Goal: Task Accomplishment & Management: Use online tool/utility

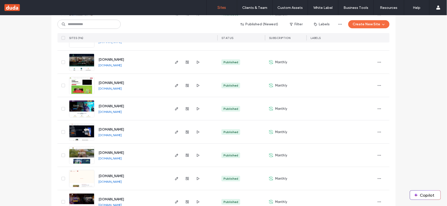
scroll to position [135, 0]
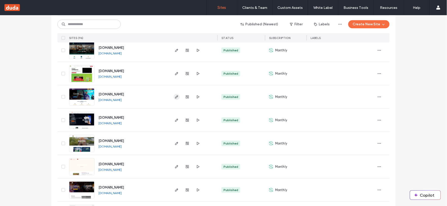
click at [175, 97] on icon "button" at bounding box center [177, 97] width 4 height 4
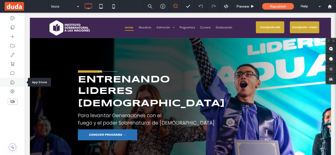
click at [15, 81] on div at bounding box center [12, 82] width 25 height 9
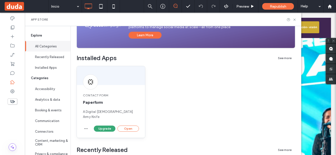
scroll to position [76, 0]
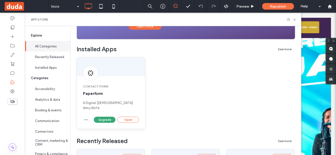
click at [107, 94] on span "Paperform" at bounding box center [111, 94] width 56 height 6
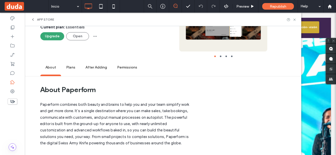
scroll to position [0, 0]
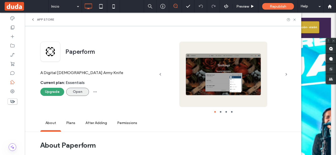
click at [76, 91] on button "Open" at bounding box center [77, 92] width 23 height 8
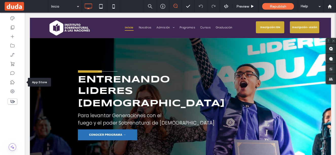
click at [15, 82] on icon at bounding box center [12, 82] width 5 height 5
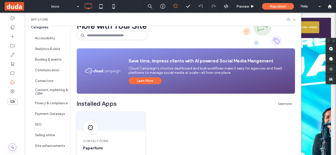
scroll to position [51, 0]
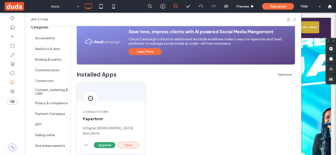
click at [134, 142] on button "Open" at bounding box center [128, 145] width 22 height 6
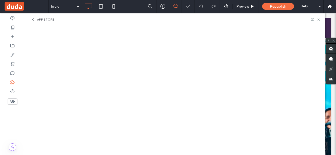
scroll to position [0, 0]
click at [16, 28] on div at bounding box center [12, 27] width 25 height 9
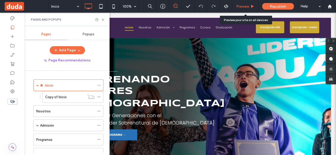
click at [241, 8] on span "Preview" at bounding box center [242, 6] width 13 height 4
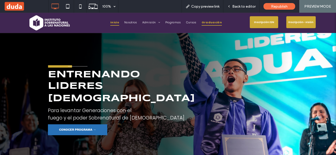
click at [205, 22] on span "Graduación" at bounding box center [211, 22] width 20 height 6
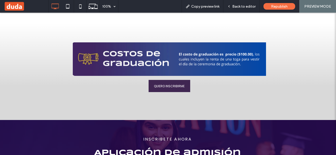
scroll to position [253, 0]
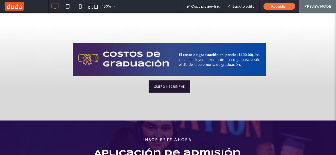
click at [174, 84] on span "QUIERO INSCRIBIRME" at bounding box center [169, 86] width 31 height 13
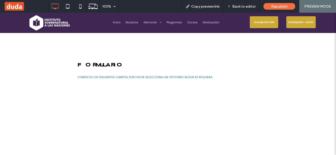
click at [48, 21] on img at bounding box center [50, 23] width 44 height 18
click at [112, 20] on span "Inicio" at bounding box center [116, 22] width 9 height 6
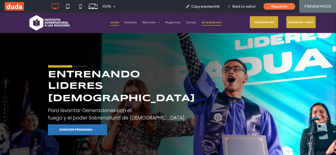
click at [199, 23] on link "Graduación" at bounding box center [211, 22] width 25 height 6
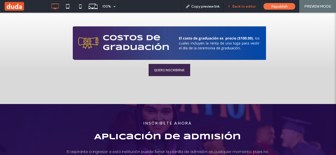
scroll to position [279, 0]
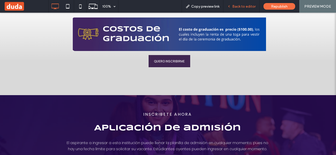
click at [245, 6] on span "Back to editor" at bounding box center [243, 6] width 23 height 4
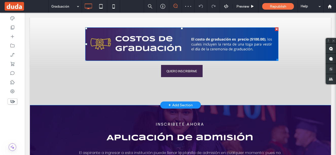
click at [156, 43] on img at bounding box center [181, 43] width 193 height 33
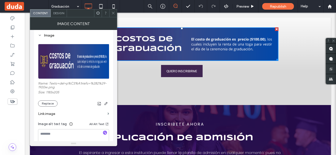
scroll to position [51, 0]
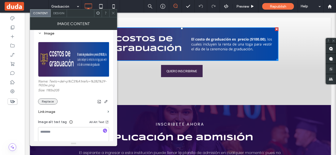
click at [53, 99] on button "Replace" at bounding box center [48, 101] width 20 height 6
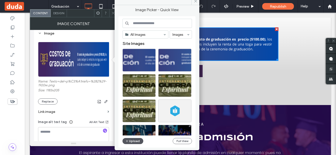
click at [133, 140] on button "Upload" at bounding box center [132, 141] width 21 height 6
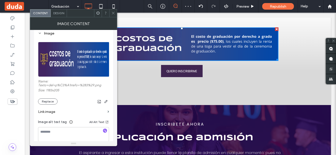
click at [115, 15] on icon at bounding box center [113, 13] width 4 height 4
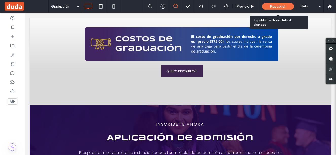
click at [287, 4] on div "Republish" at bounding box center [278, 6] width 32 height 7
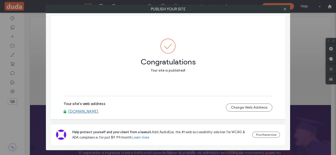
click at [281, 9] on div at bounding box center [285, 9] width 8 height 8
click at [284, 8] on icon at bounding box center [285, 9] width 4 height 4
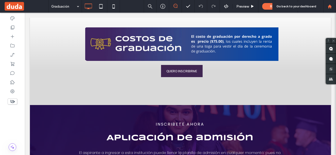
click at [335, 6] on div at bounding box center [329, 6] width 12 height 4
